Goal: Transaction & Acquisition: Purchase product/service

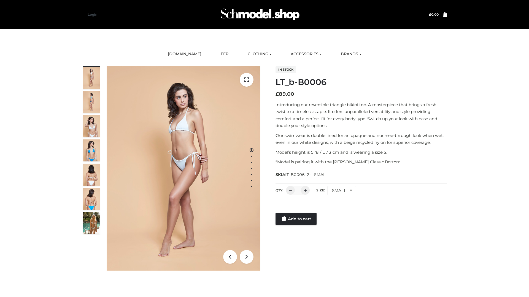
click at [296, 219] on link "Add to cart" at bounding box center [295, 219] width 41 height 12
